Goal: Navigation & Orientation: Go to known website

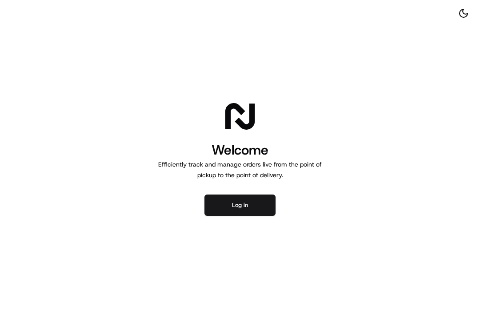
click at [229, 200] on button "Log in" at bounding box center [239, 205] width 71 height 21
click at [243, 207] on button "Log in" at bounding box center [239, 205] width 71 height 21
click at [255, 2] on div "Welcome Efficiently track and manage orders live from the point of pickup to th…" at bounding box center [240, 157] width 480 height 314
